Goal: Information Seeking & Learning: Check status

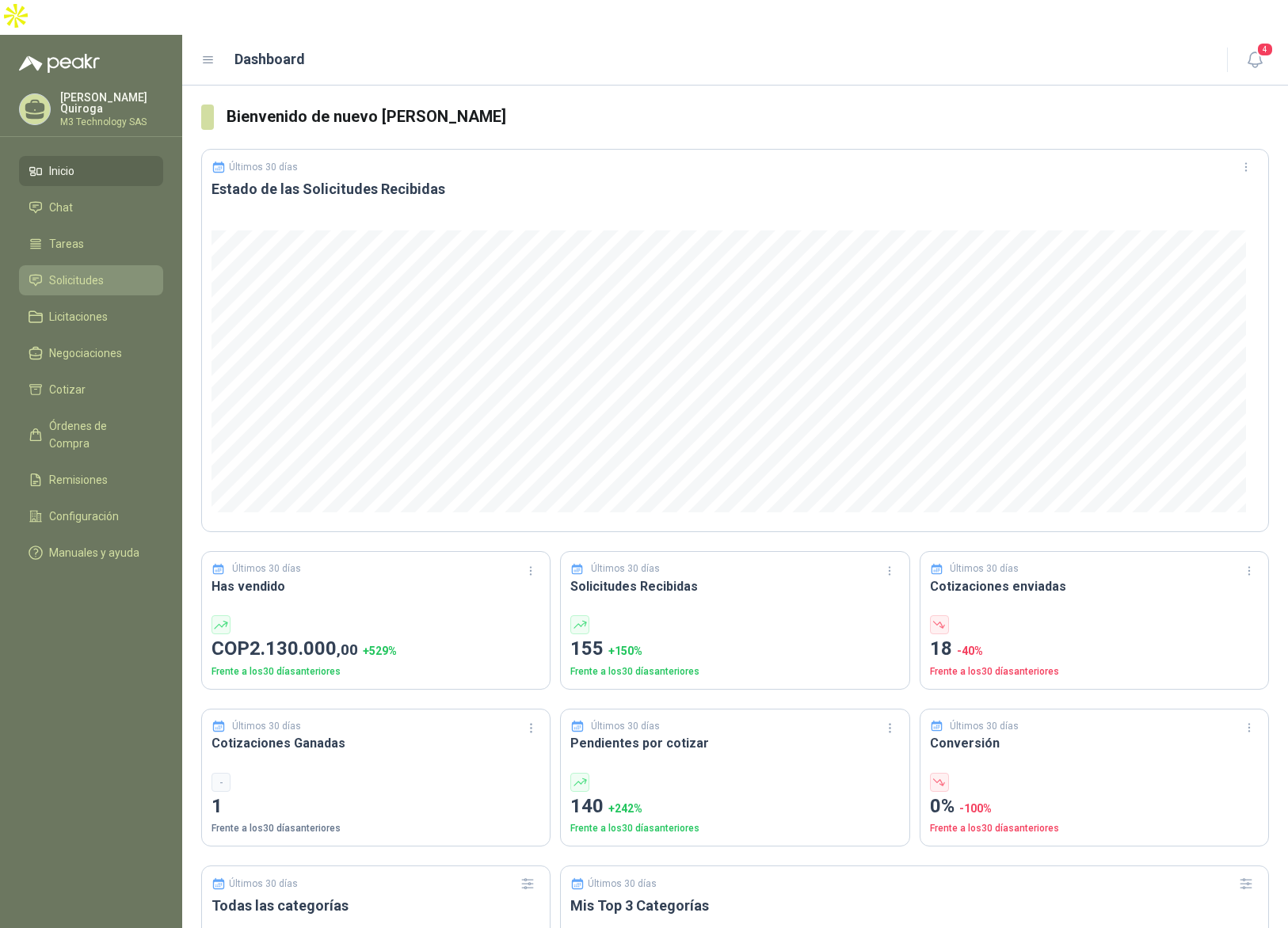
click at [101, 272] on span "Solicitudes" at bounding box center [76, 280] width 54 height 18
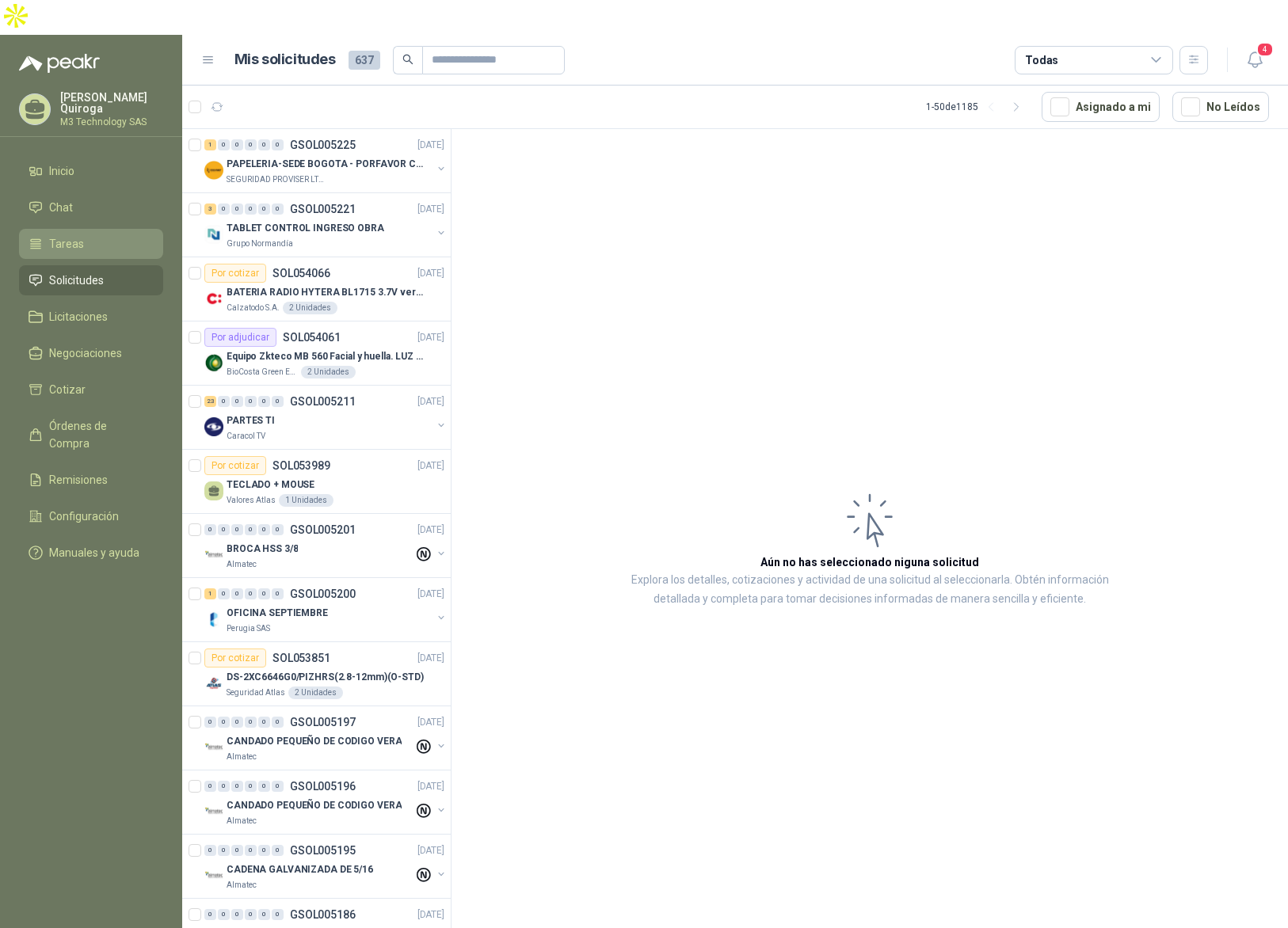
click at [72, 235] on span "Tareas" at bounding box center [66, 244] width 35 height 18
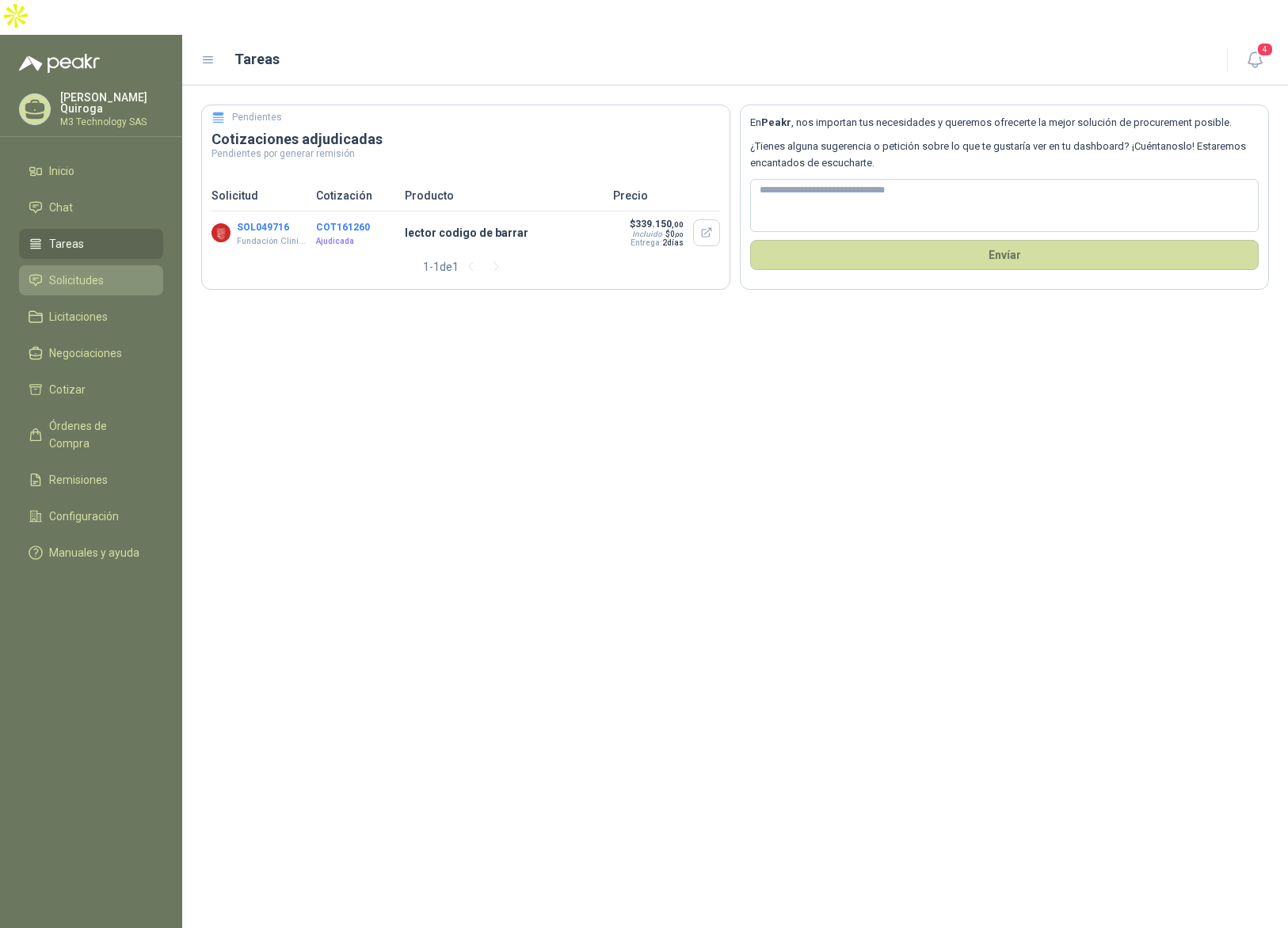
click at [92, 272] on span "Solicitudes" at bounding box center [76, 280] width 54 height 18
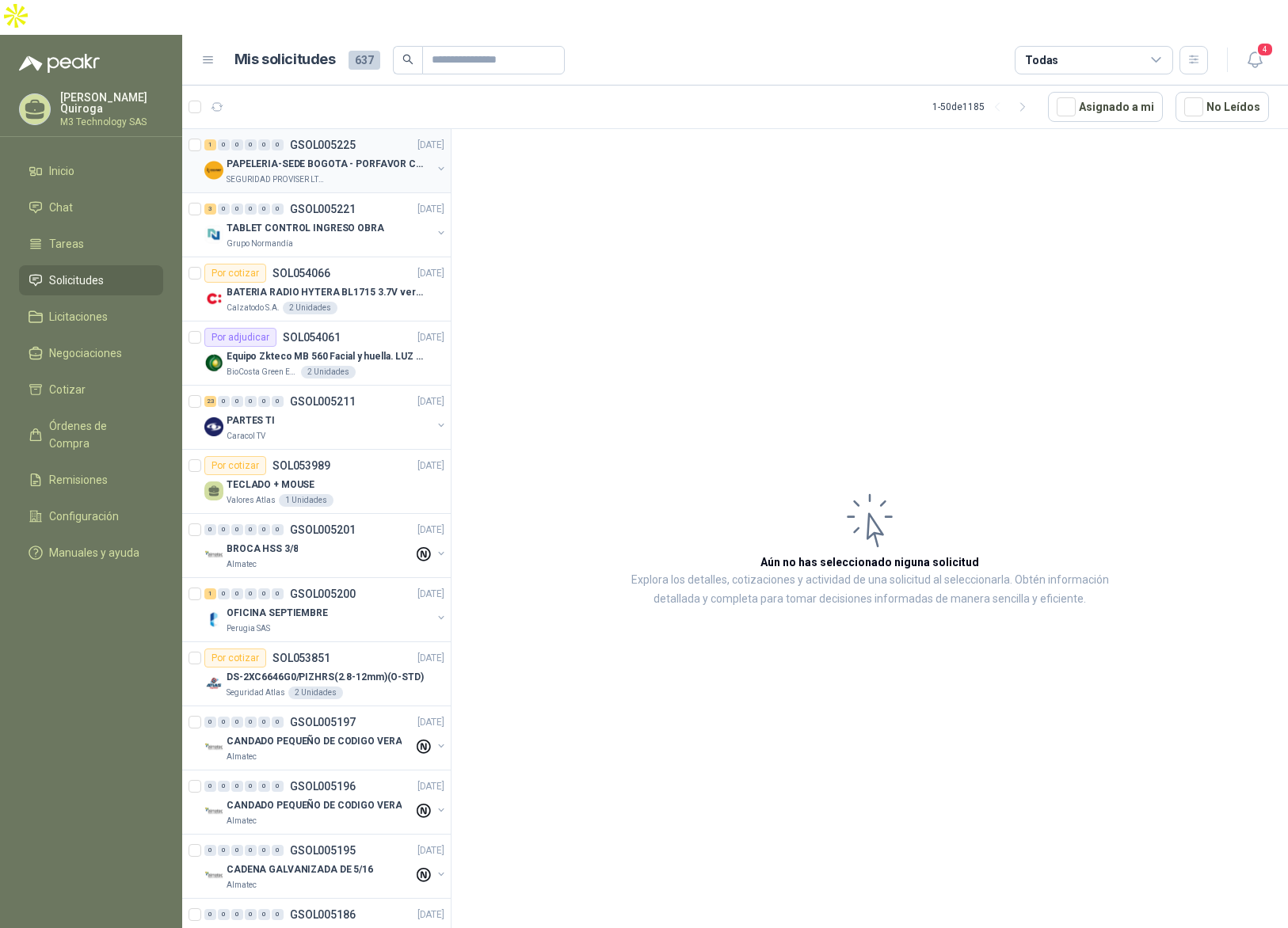
click at [357, 155] on div "PAPELERIA-SEDE BOGOTA - PORFAVOR CTZ COMPLETO" at bounding box center [329, 164] width 205 height 19
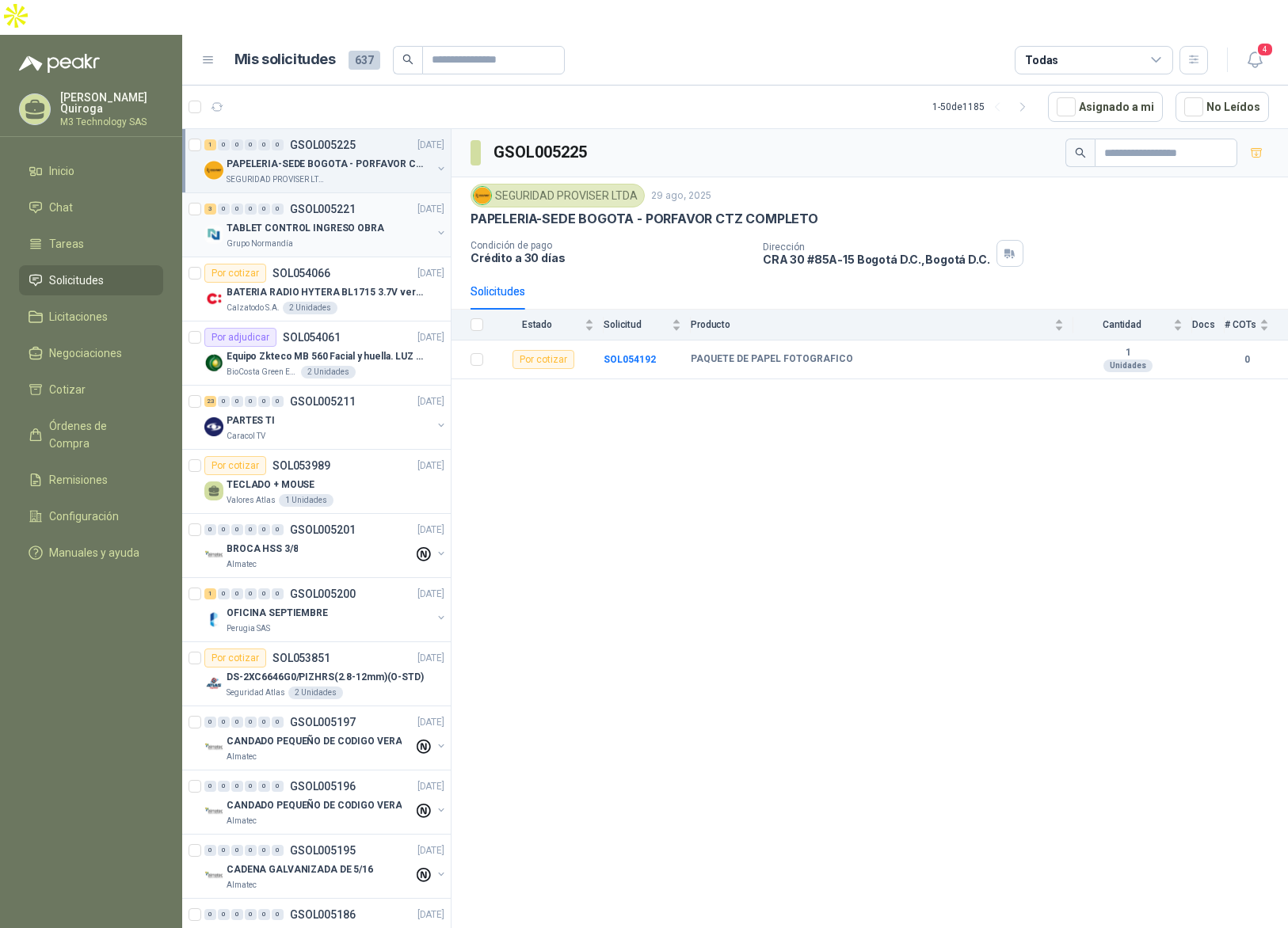
click at [384, 237] on div "Grupo Normandía" at bounding box center [329, 244] width 205 height 13
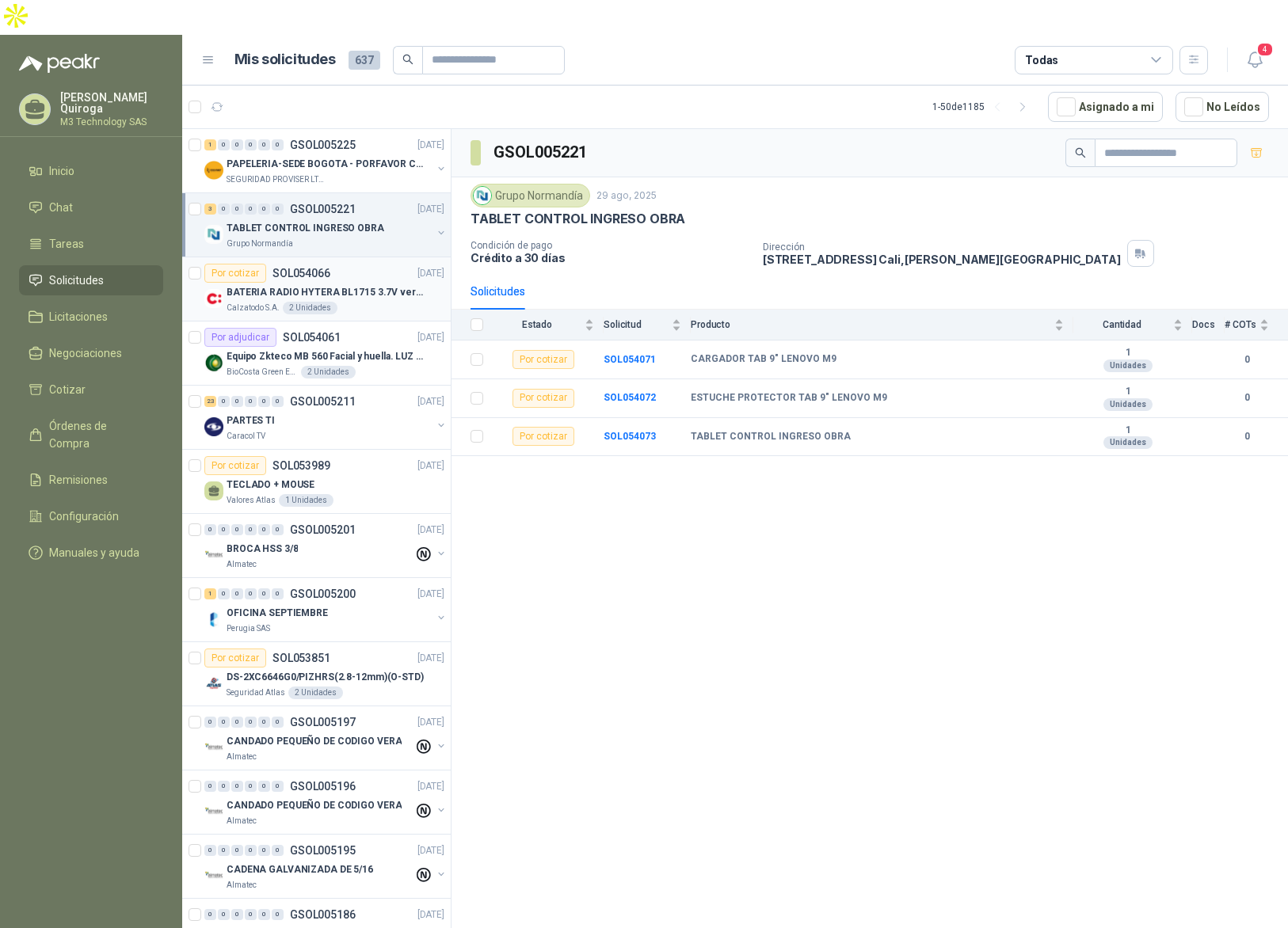
click at [360, 263] on div "Por cotizar SOL054066 [DATE]" at bounding box center [324, 272] width 240 height 19
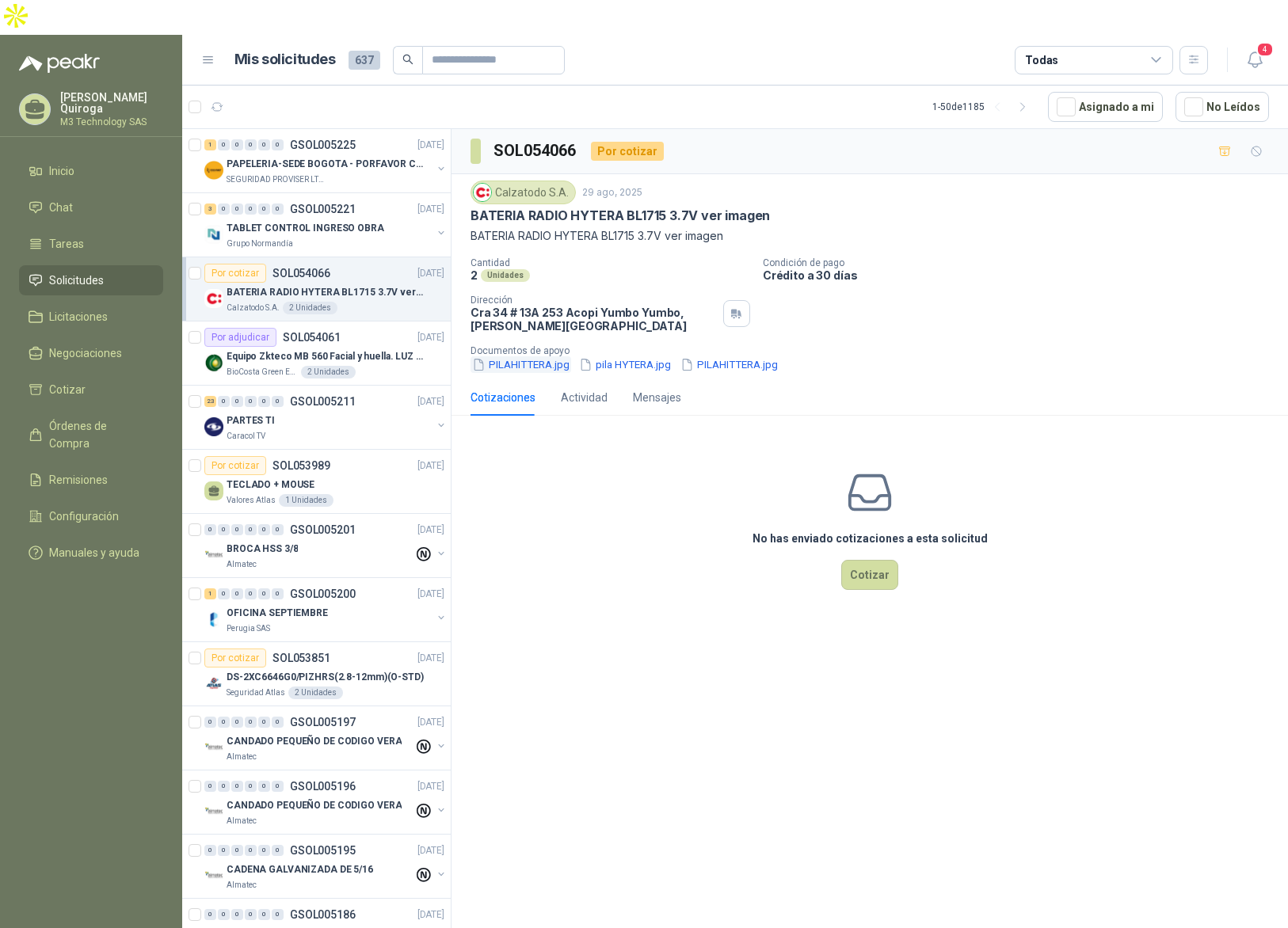
click at [500, 357] on button "PILAHITTERA.jpg" at bounding box center [521, 365] width 101 height 17
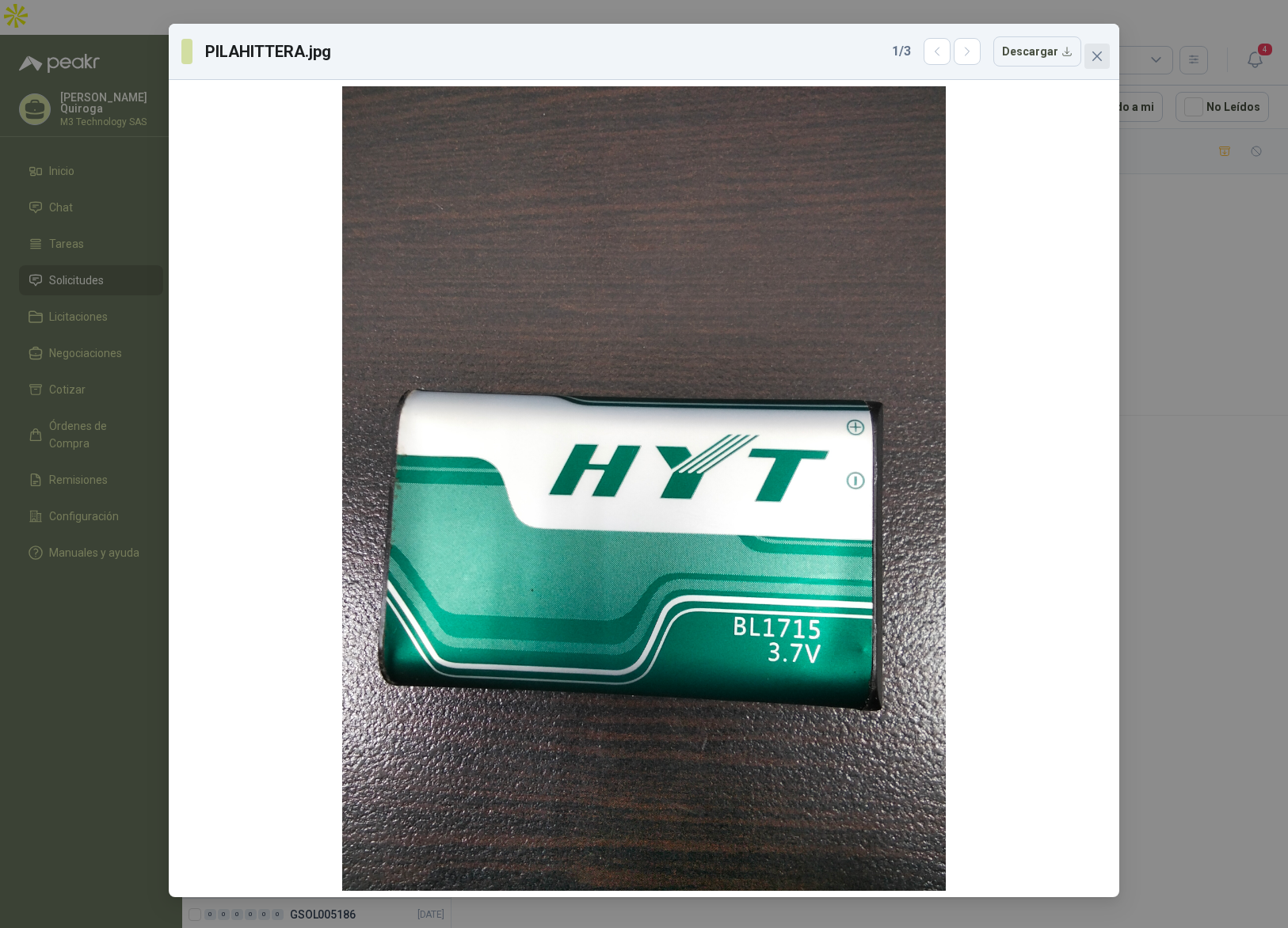
click at [1099, 62] on button "Close" at bounding box center [1097, 56] width 25 height 25
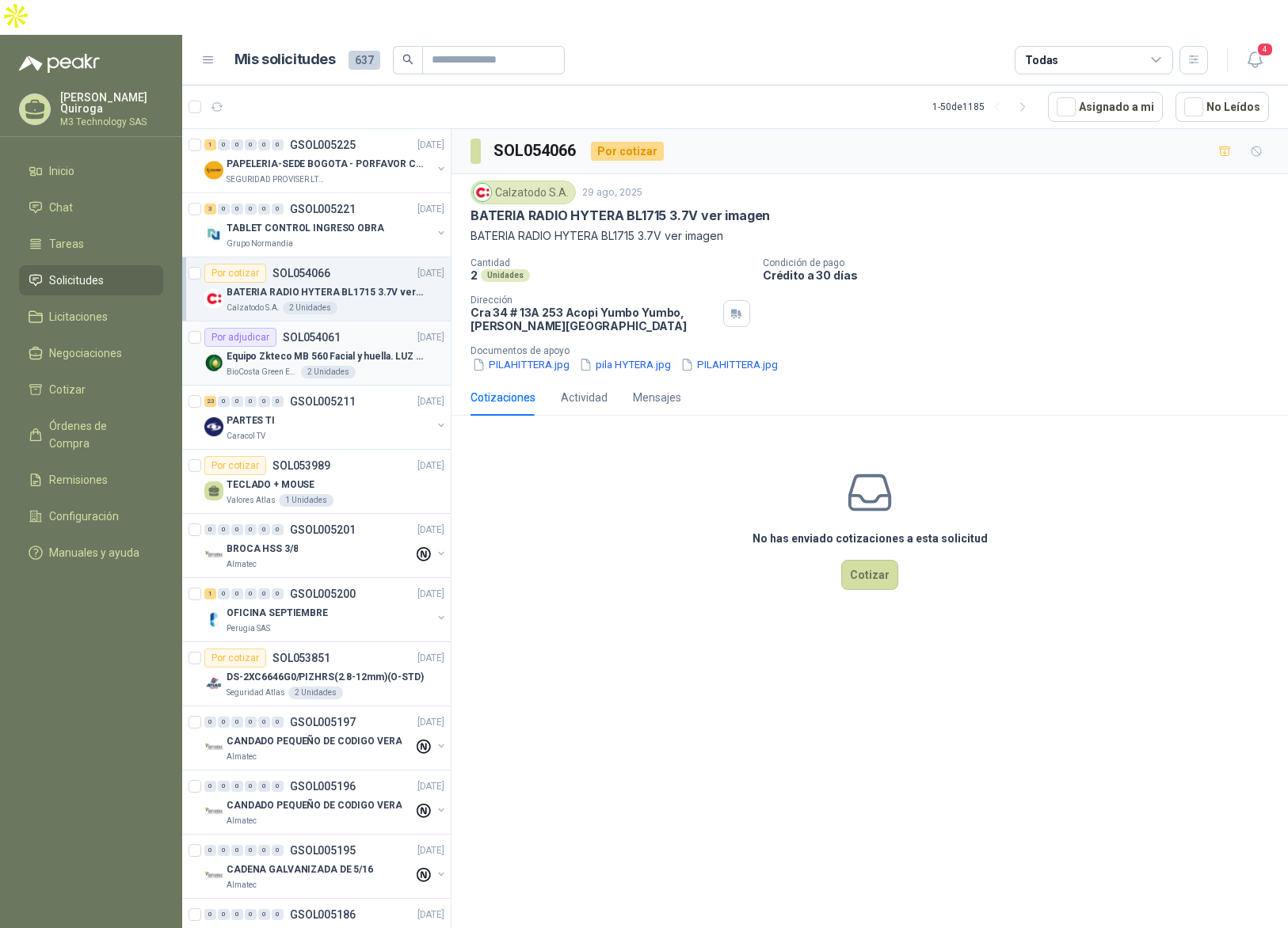
click at [372, 328] on div "Por adjudicar SOL054061 [DATE]" at bounding box center [324, 337] width 240 height 19
